Goal: Information Seeking & Learning: Learn about a topic

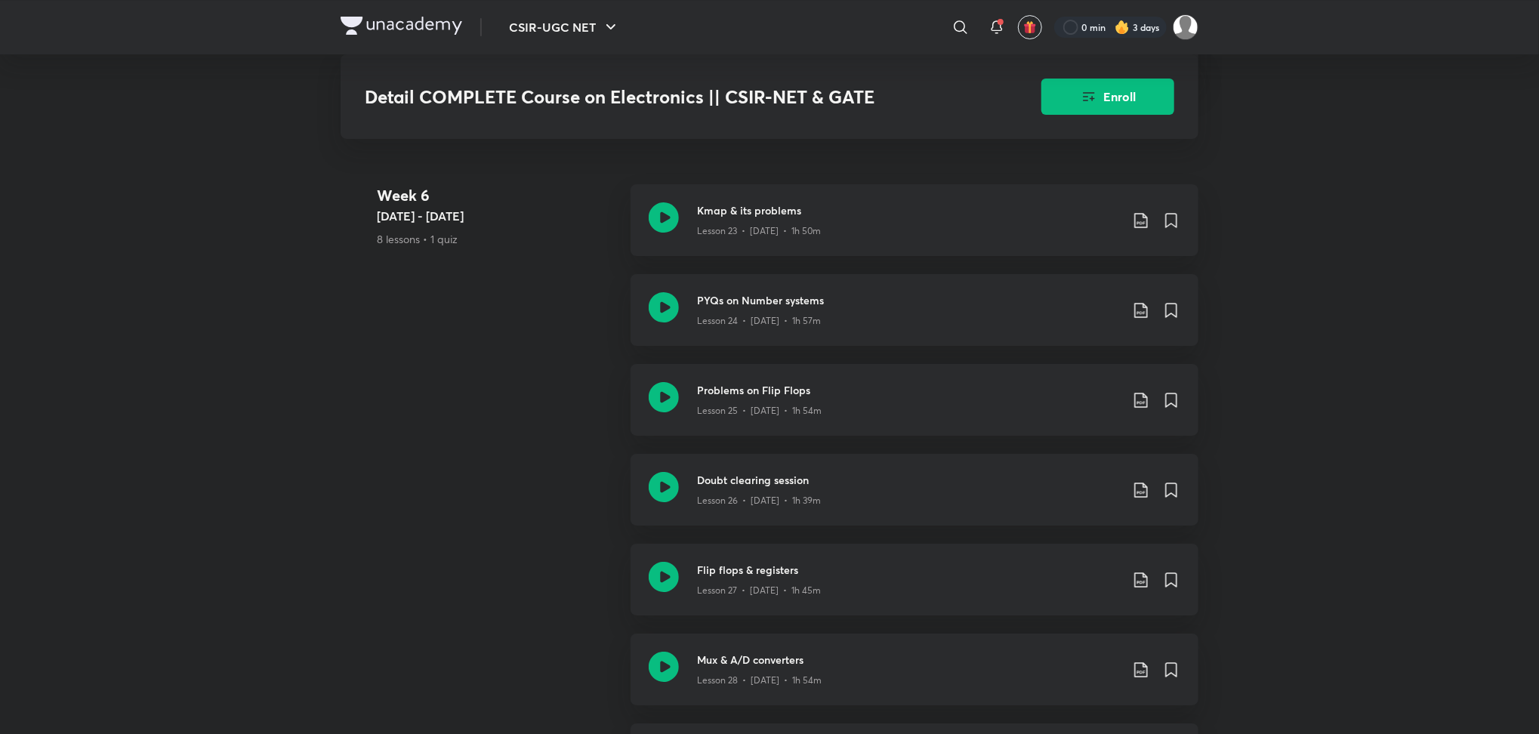
scroll to position [3558, 0]
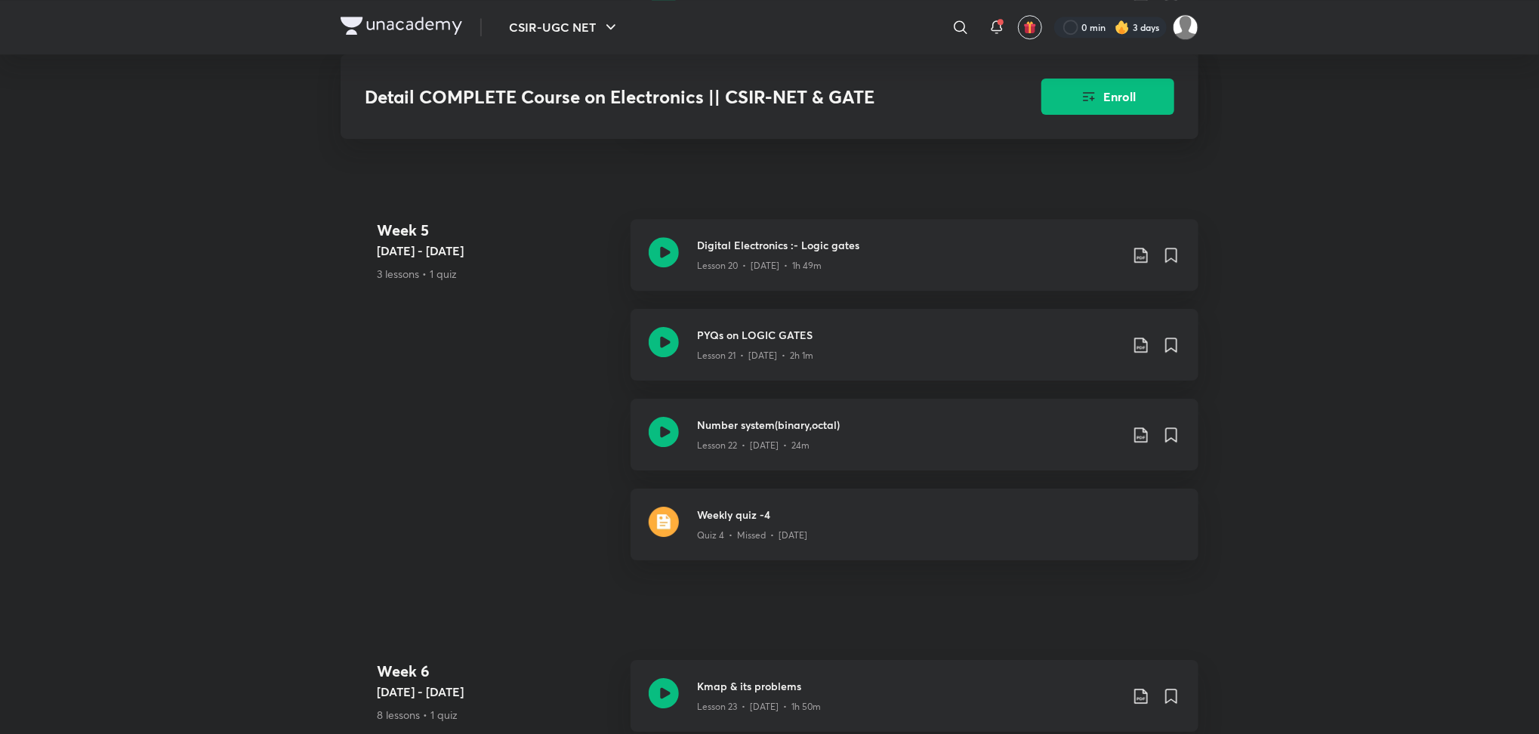
scroll to position [3076, 0]
click at [658, 352] on icon at bounding box center [663, 341] width 30 height 30
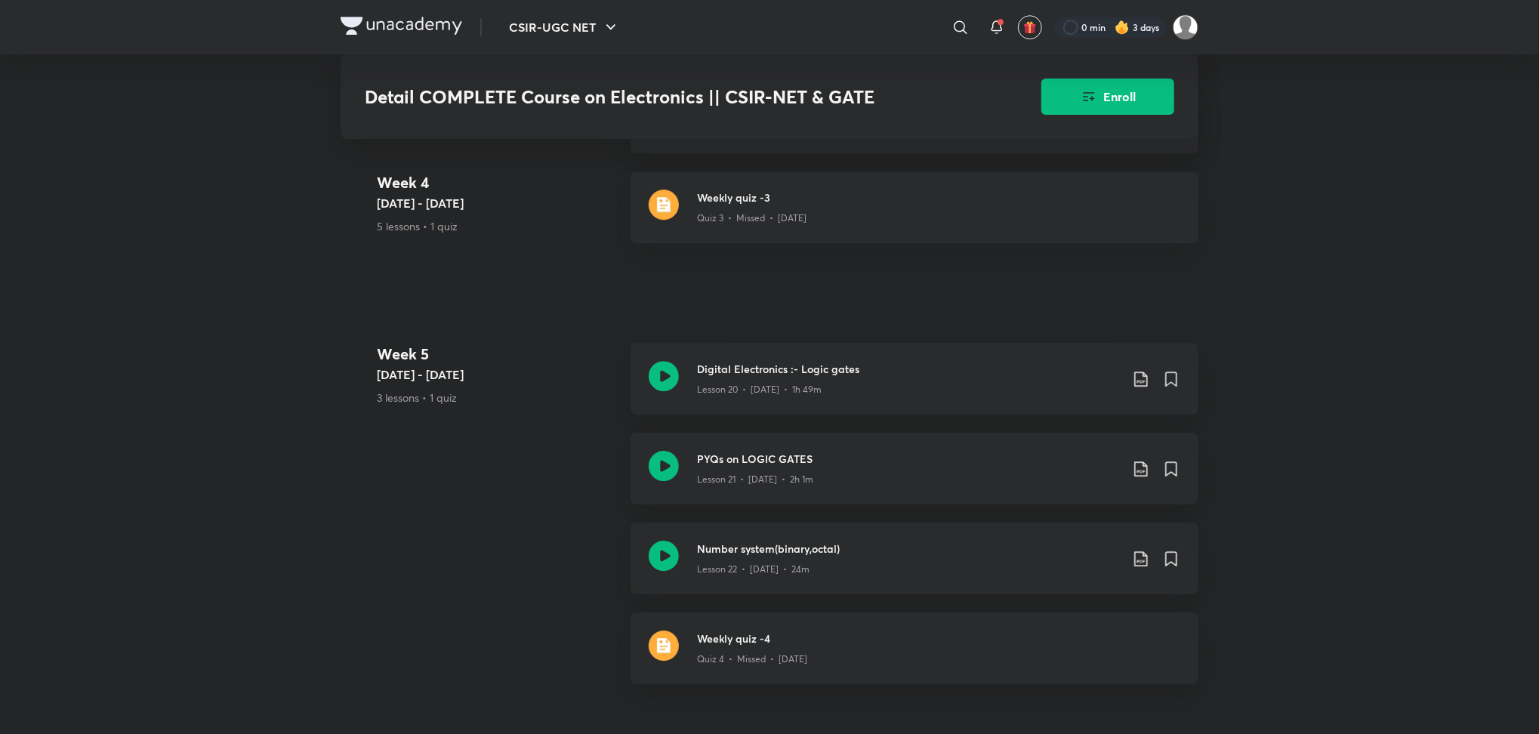
scroll to position [2948, 0]
click at [658, 560] on icon at bounding box center [663, 559] width 30 height 30
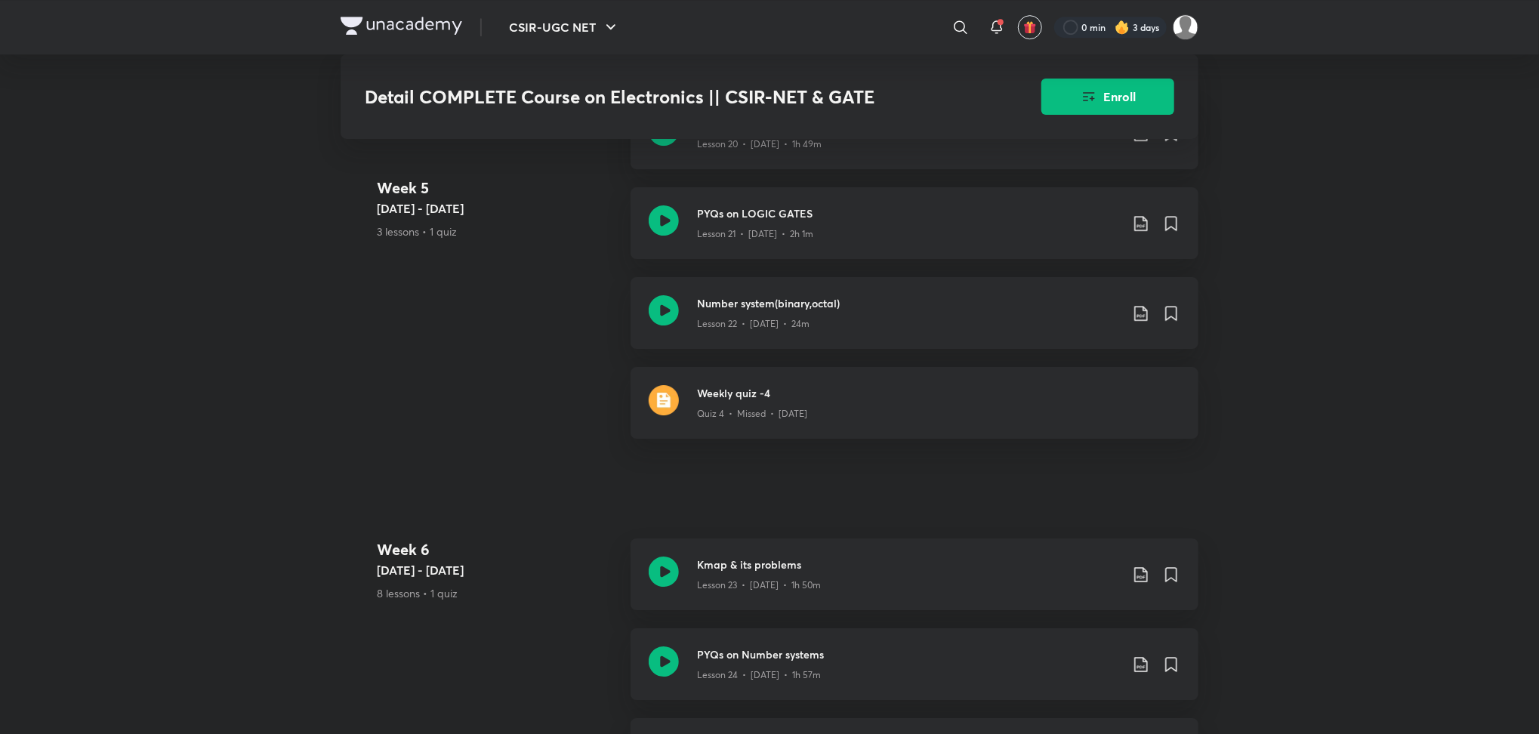
scroll to position [3199, 0]
click at [670, 569] on icon at bounding box center [663, 569] width 30 height 30
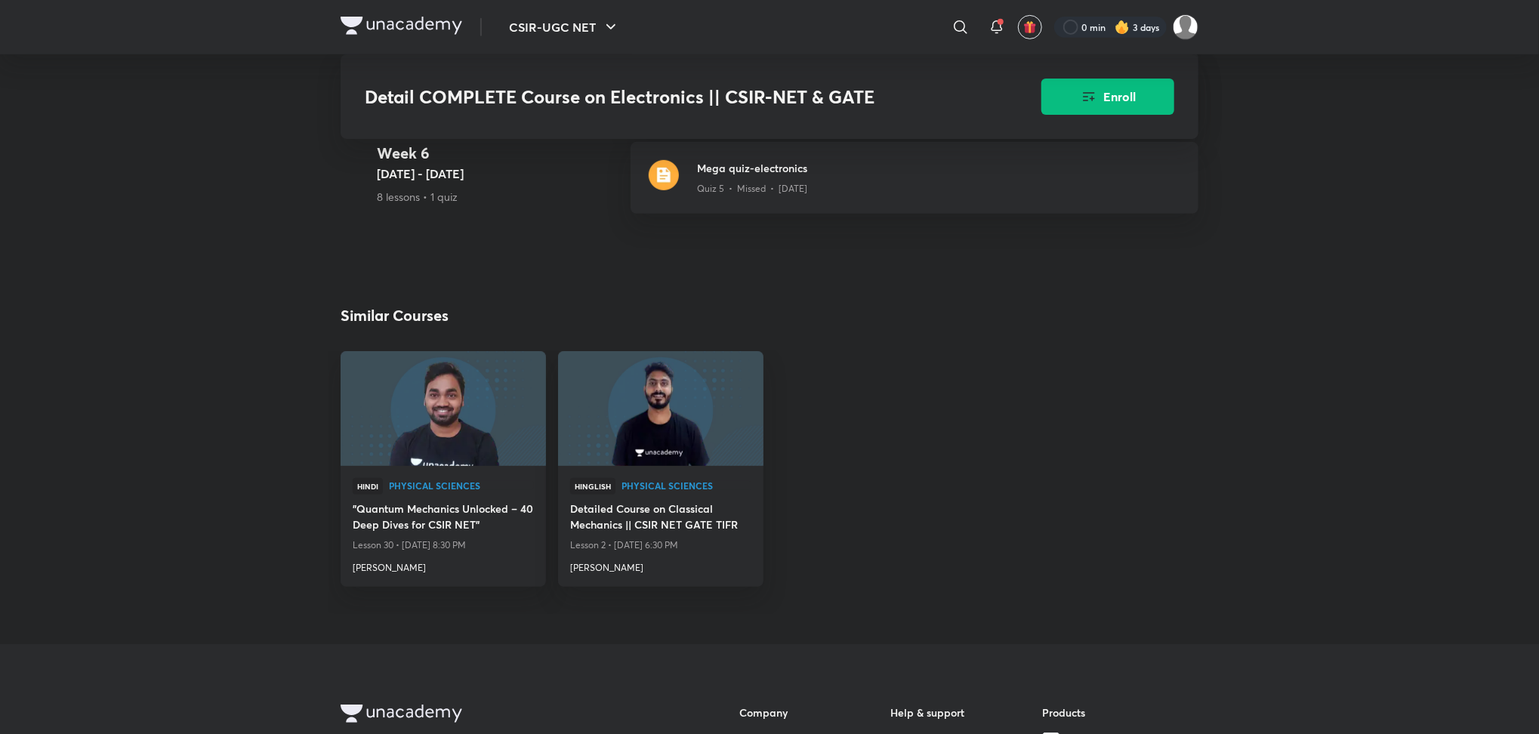
scroll to position [4316, 0]
click at [682, 528] on h4 "Detailed Course on Classical Mechanics || CSIR NET GATE TIFR" at bounding box center [660, 514] width 181 height 35
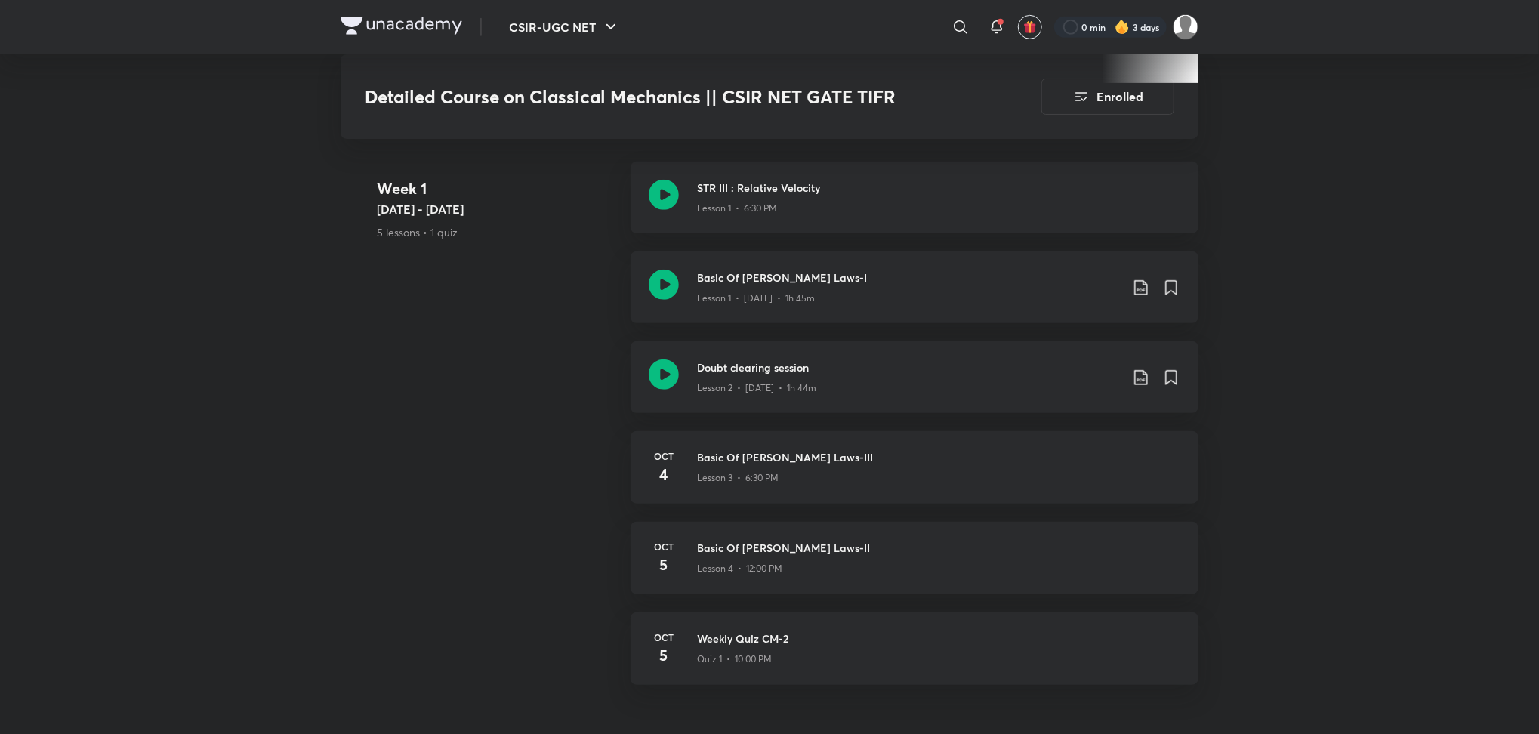
scroll to position [632, 0]
click at [661, 208] on icon at bounding box center [663, 199] width 30 height 30
click at [651, 201] on icon at bounding box center [663, 199] width 30 height 30
click at [659, 285] on icon at bounding box center [663, 289] width 30 height 30
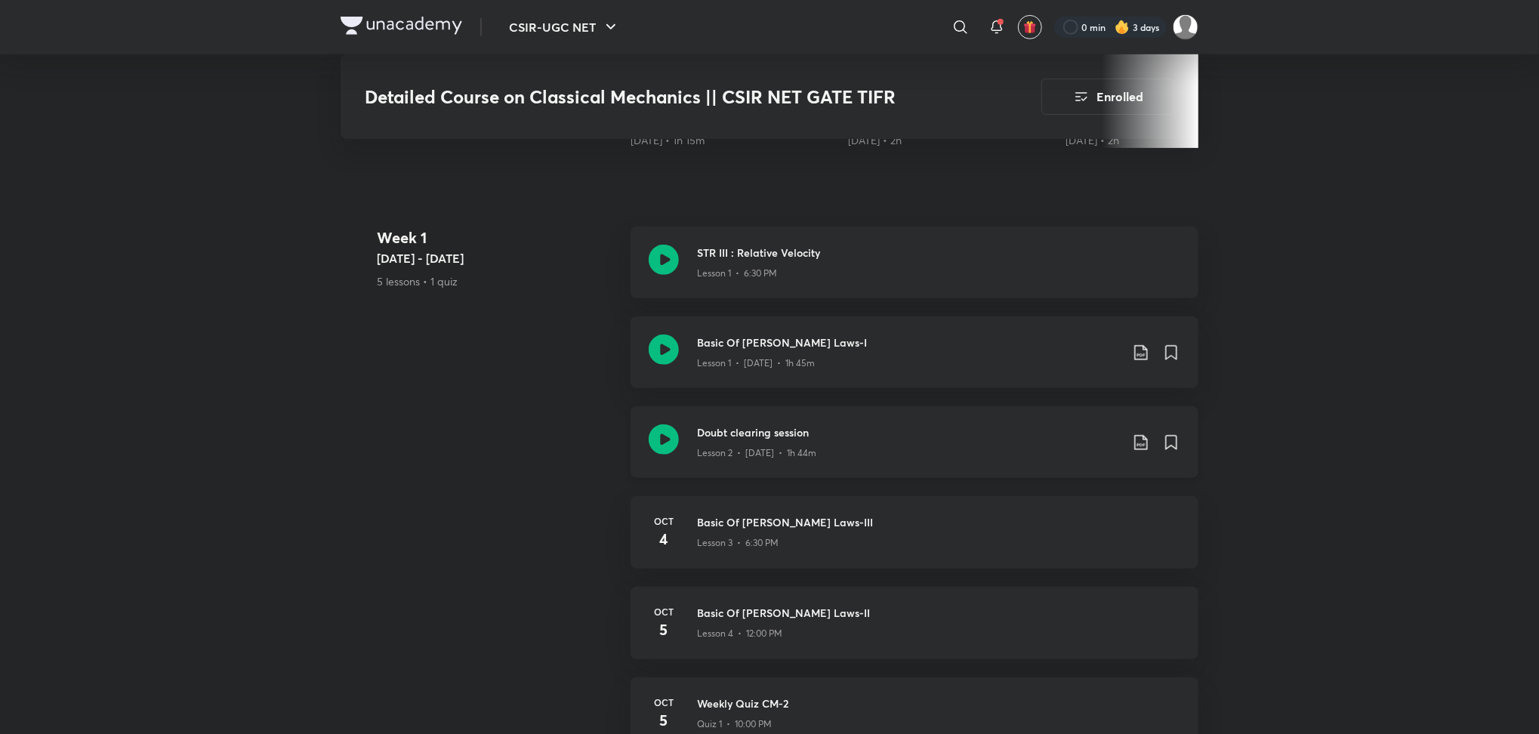
scroll to position [571, 0]
click at [666, 248] on icon at bounding box center [663, 260] width 30 height 30
click at [648, 438] on icon at bounding box center [663, 440] width 30 height 30
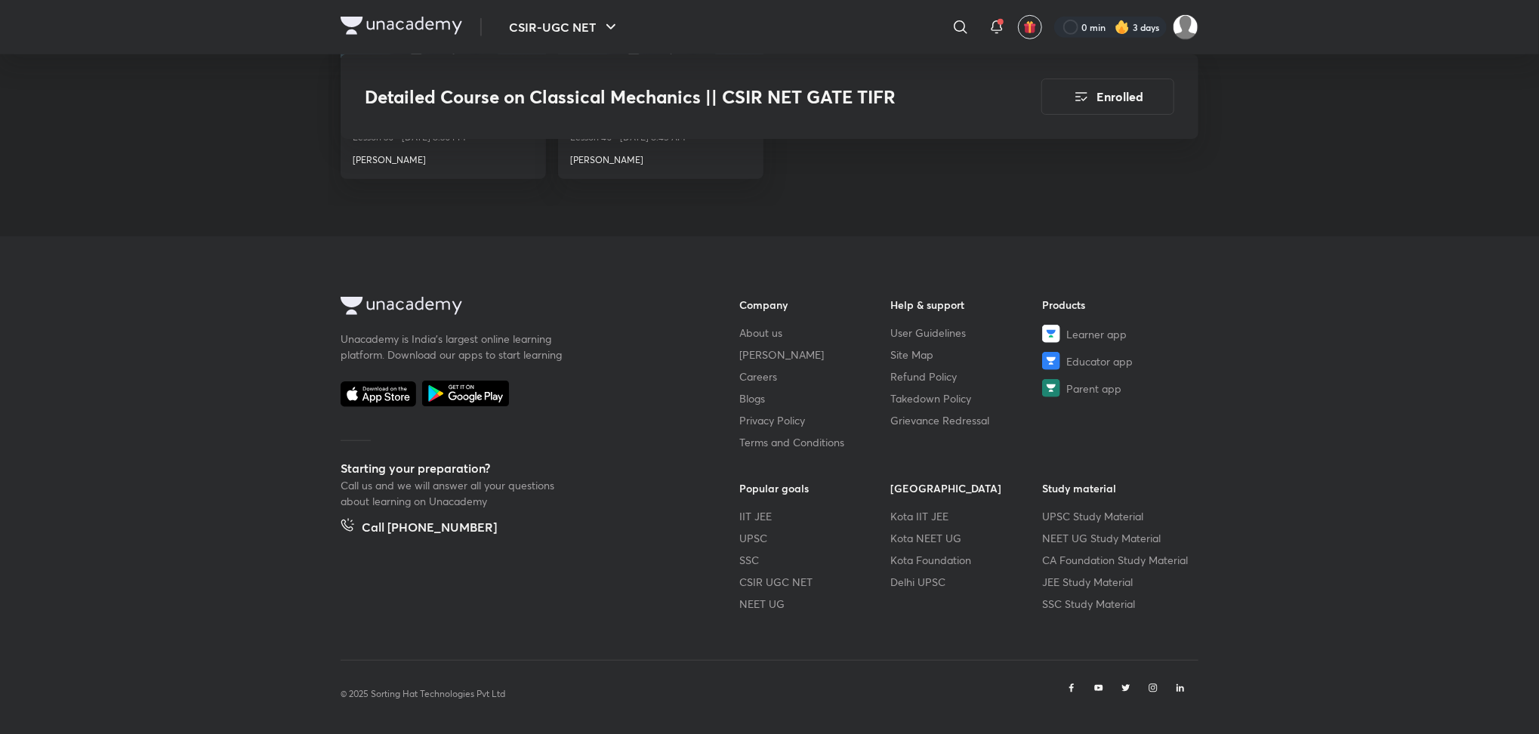
scroll to position [4465, 0]
